Goal: Transaction & Acquisition: Book appointment/travel/reservation

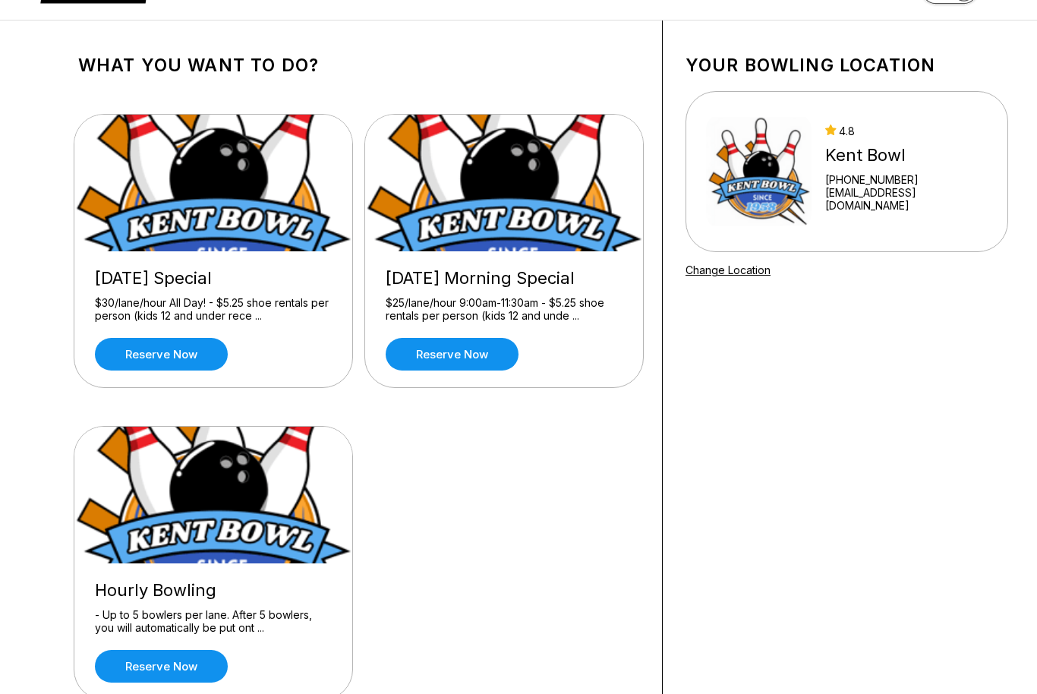
scroll to position [55, 0]
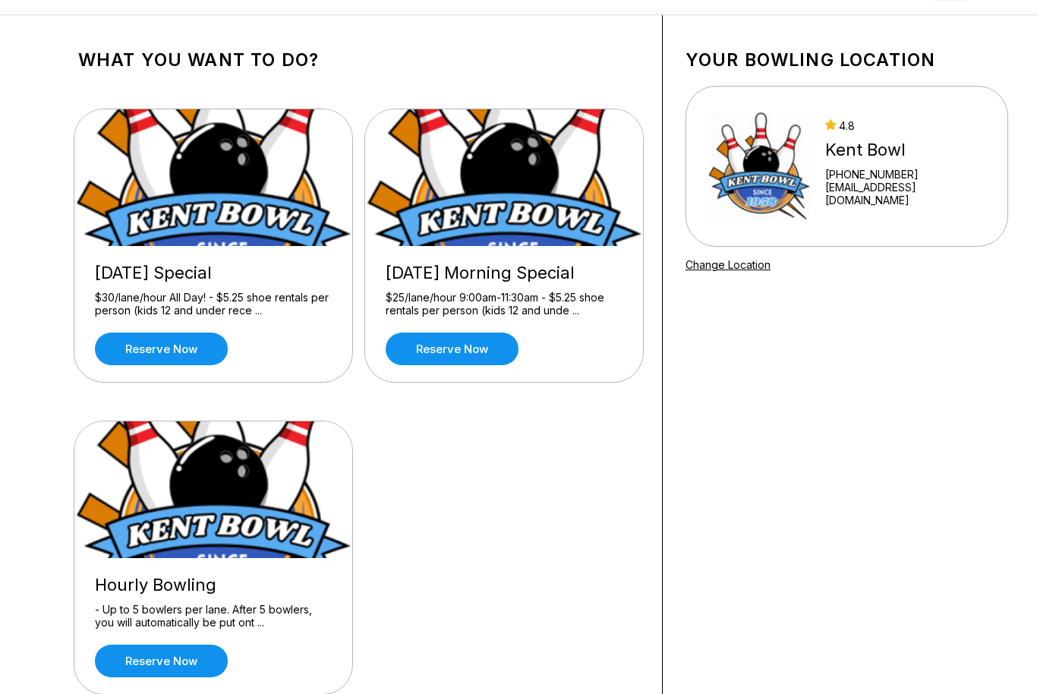
click at [134, 558] on img at bounding box center [213, 490] width 279 height 137
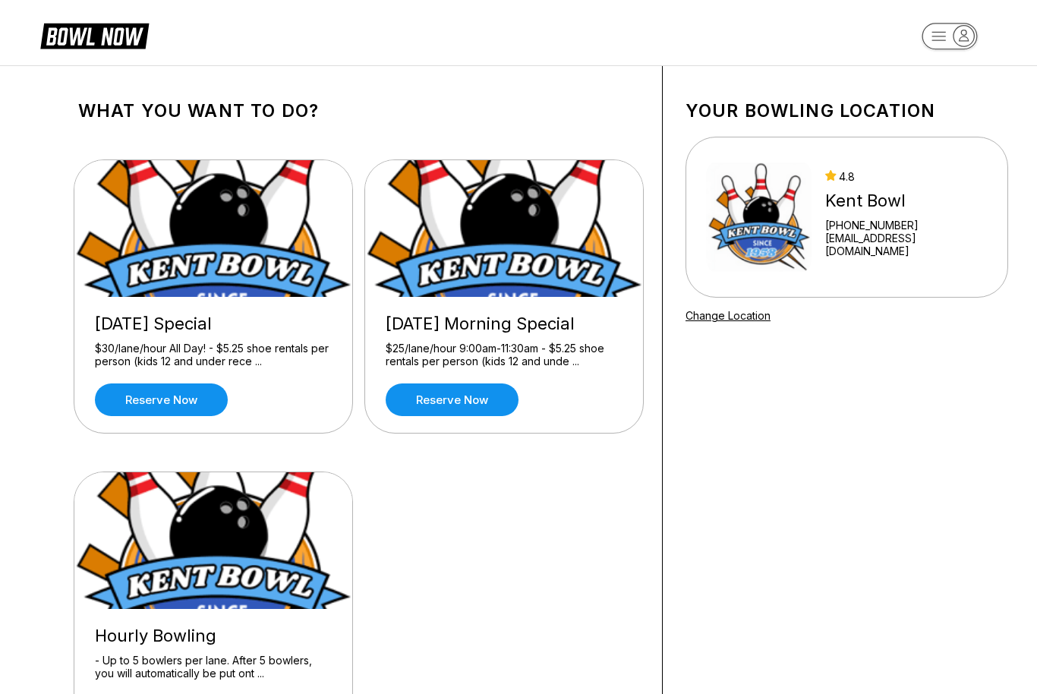
scroll to position [3, 0]
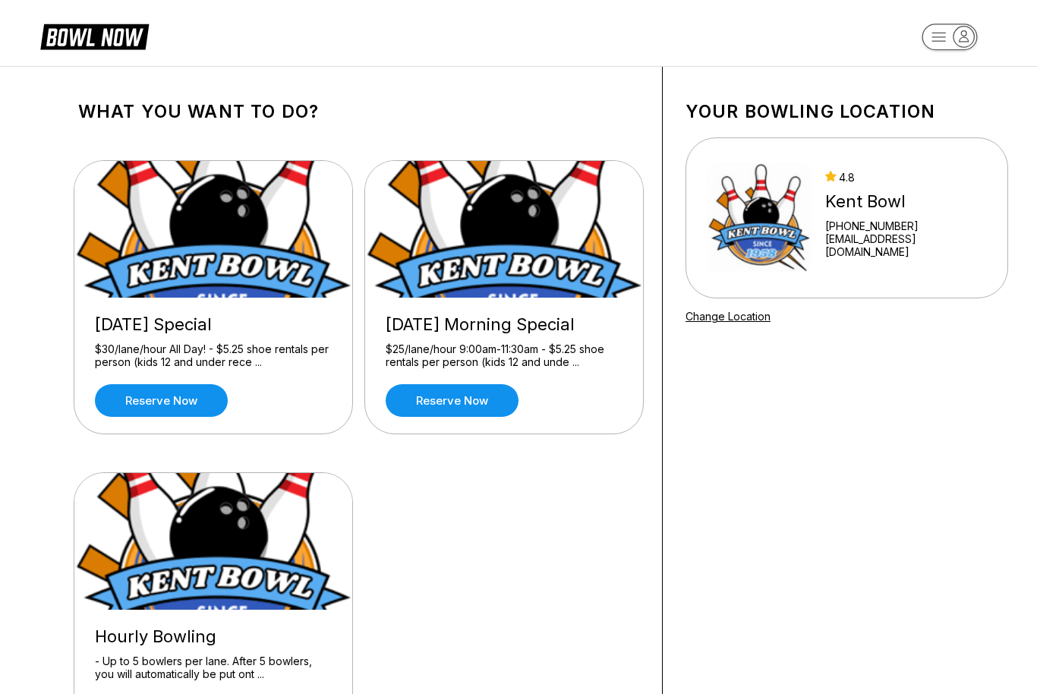
click at [159, 365] on div "$30/lane/hour All Day! - $5.25 shoe rentals per person (kids 12 and under rece …" at bounding box center [213, 356] width 237 height 27
click at [153, 406] on link "Reserve now" at bounding box center [161, 401] width 133 height 33
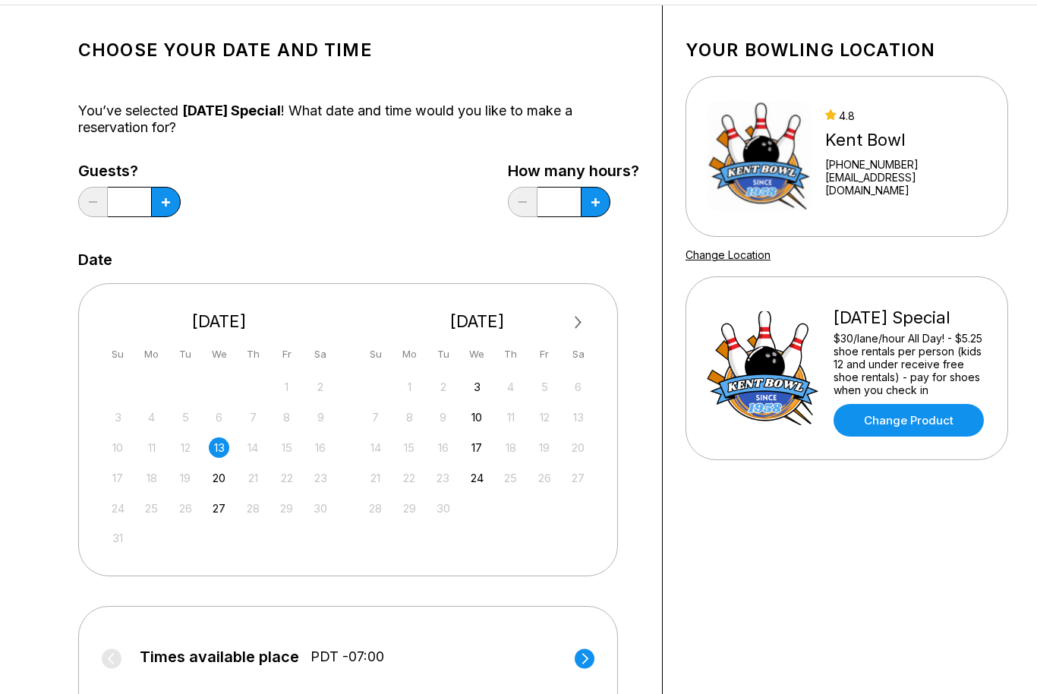
scroll to position [62, 0]
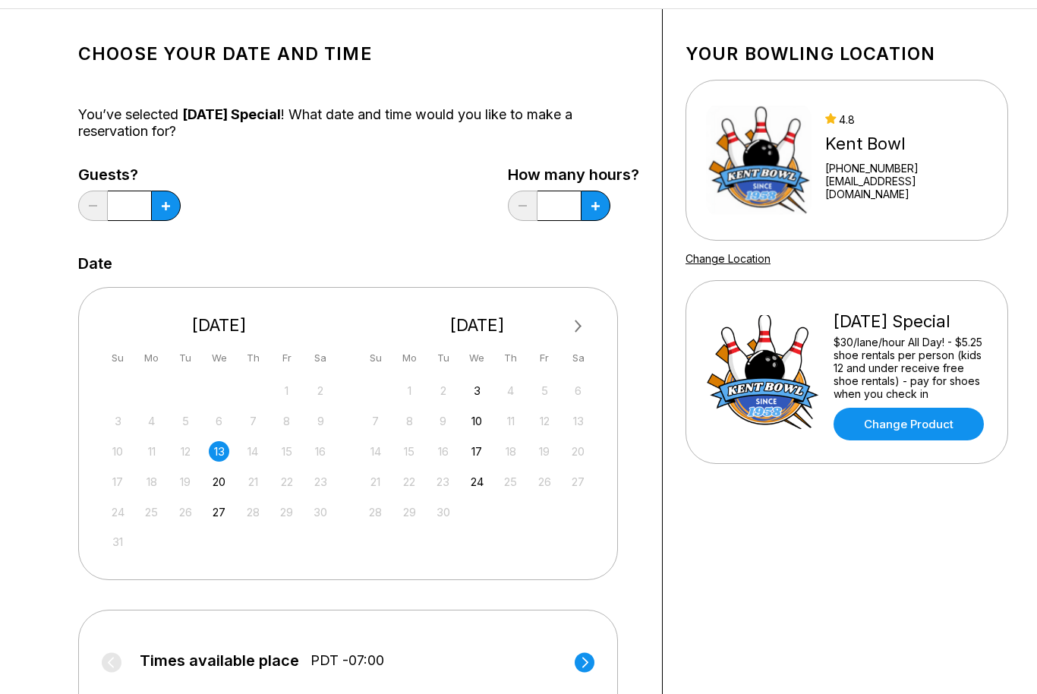
click at [165, 216] on button at bounding box center [166, 206] width 30 height 30
click at [164, 216] on button at bounding box center [166, 206] width 30 height 30
click at [170, 214] on button at bounding box center [166, 206] width 30 height 30
click at [163, 213] on button at bounding box center [166, 206] width 30 height 30
type input "*"
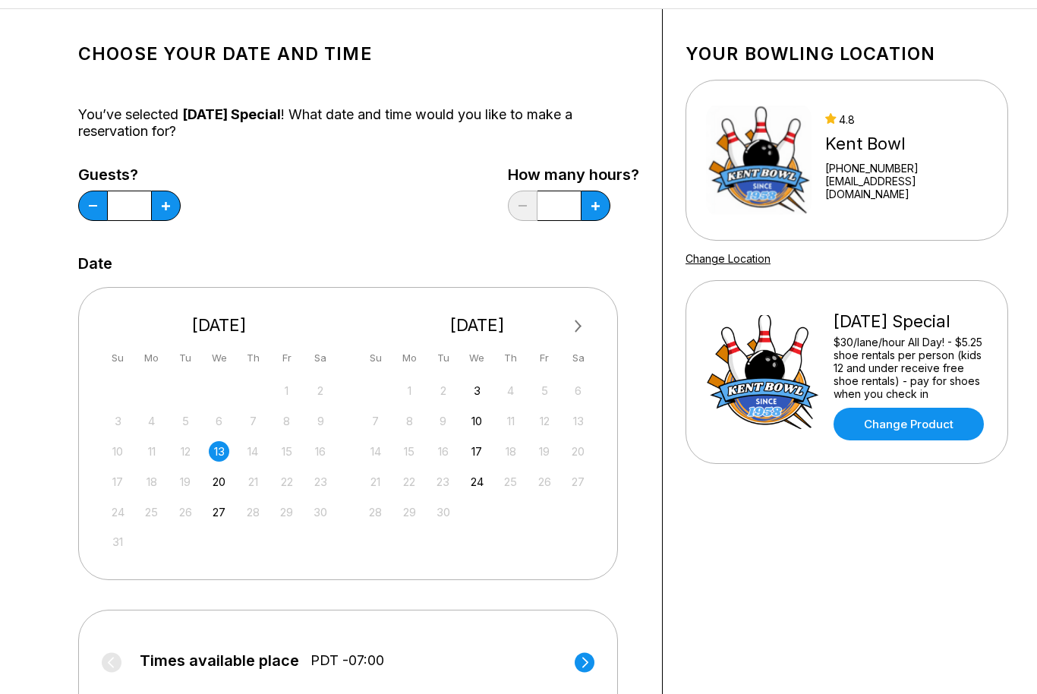
click at [181, 209] on button at bounding box center [166, 206] width 30 height 30
click at [170, 204] on icon at bounding box center [166, 206] width 8 height 8
type input "*"
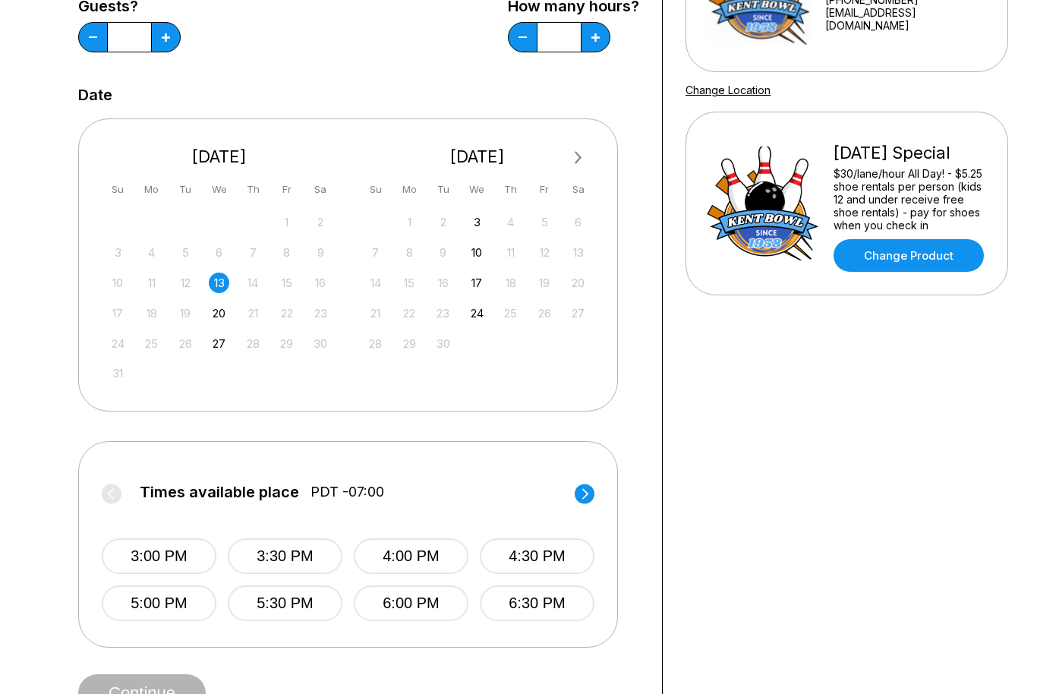
scroll to position [229, 0]
click at [147, 557] on button "3:00 PM" at bounding box center [159, 557] width 115 height 36
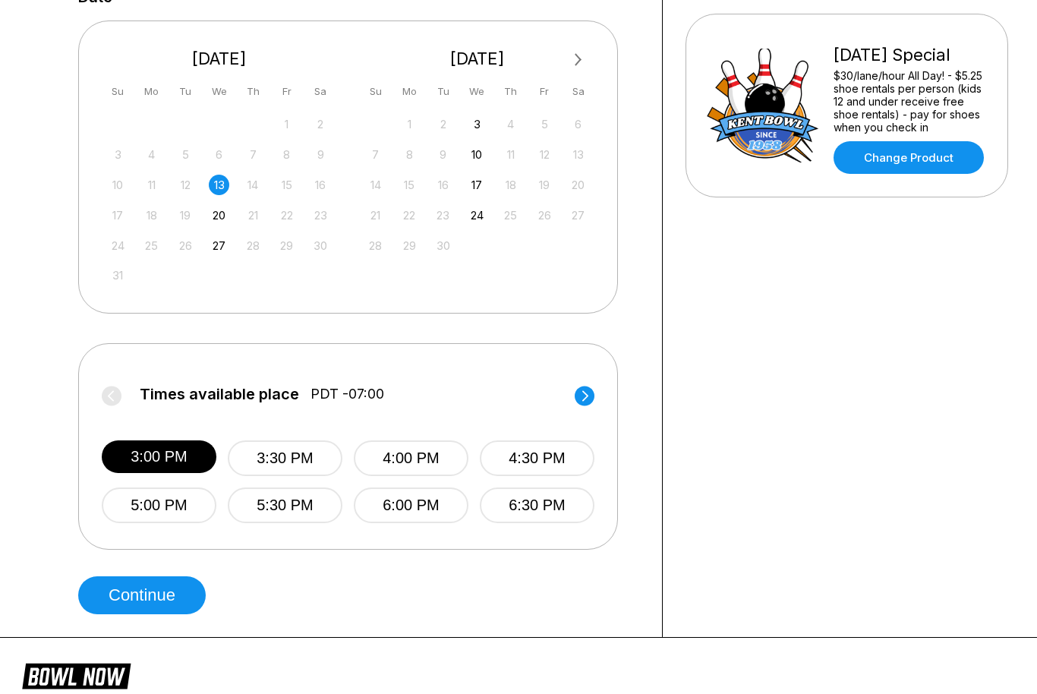
click at [117, 597] on button "Continue" at bounding box center [142, 596] width 128 height 38
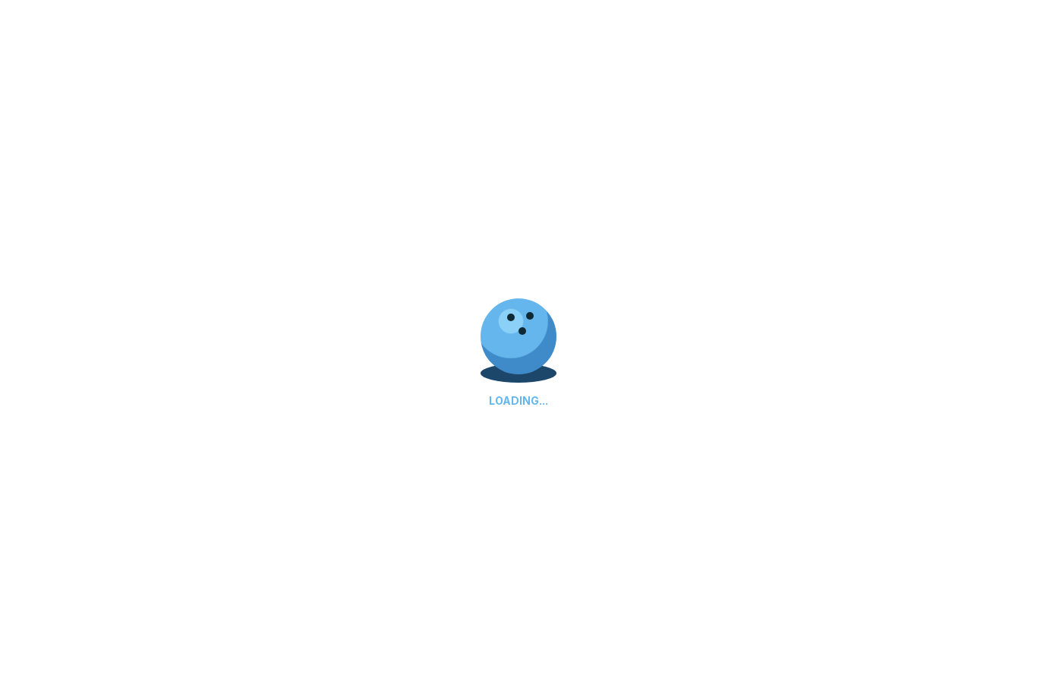
select select "**"
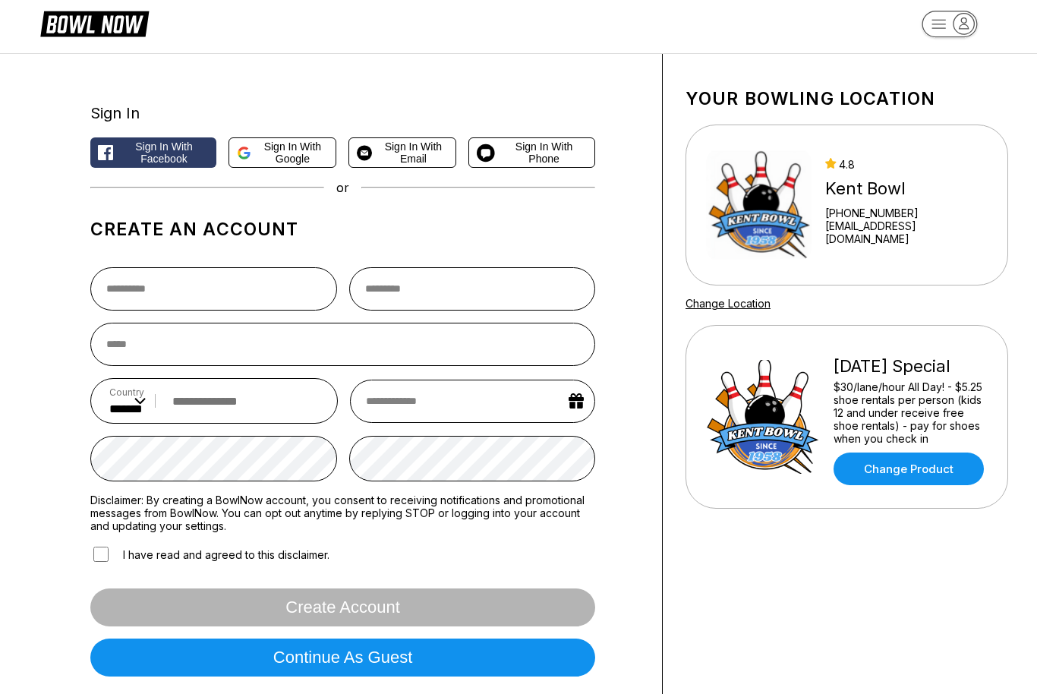
scroll to position [0, 0]
